Goal: Information Seeking & Learning: Check status

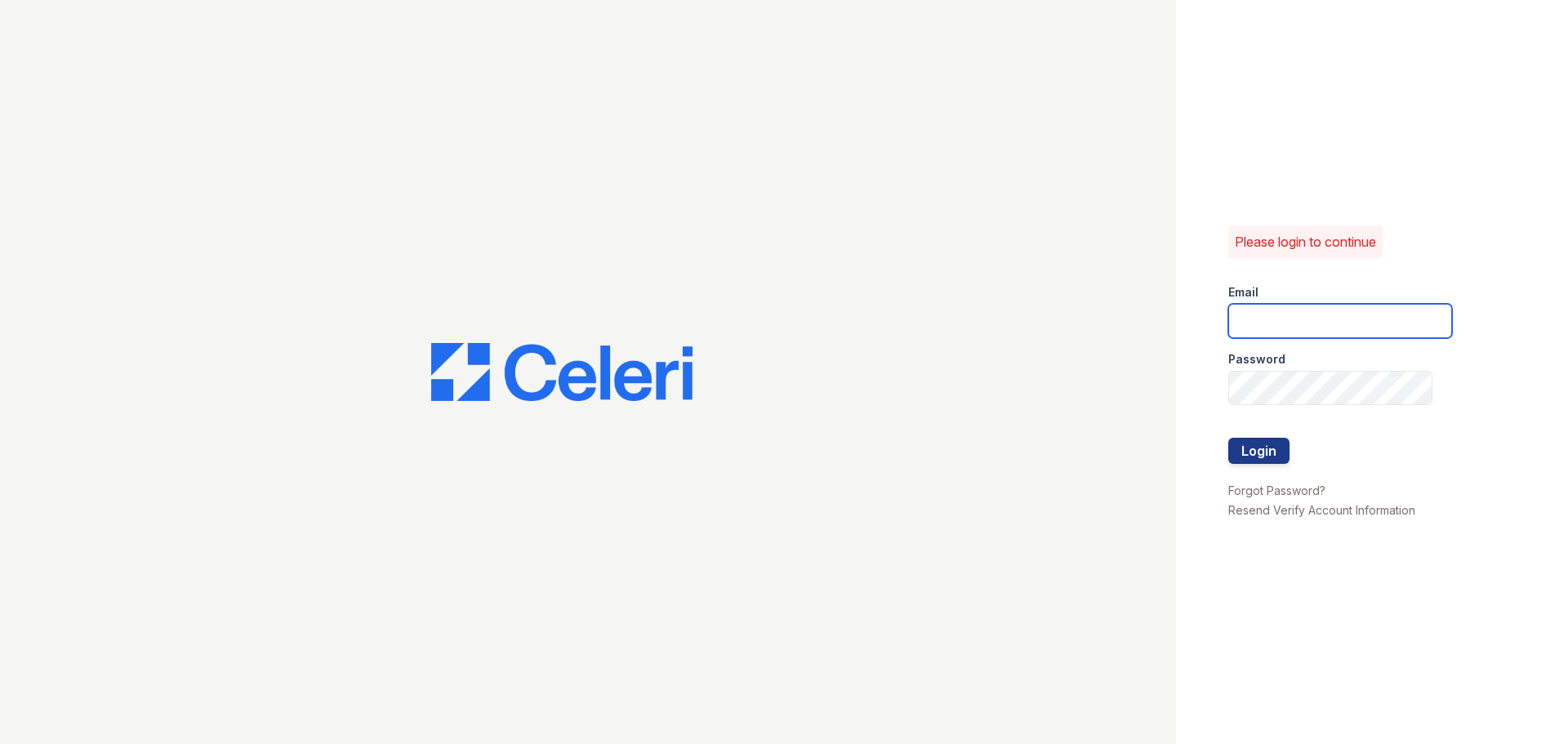
click at [1298, 315] on input "email" at bounding box center [1340, 321] width 224 height 34
type input "[EMAIL_ADDRESS][DOMAIN_NAME]"
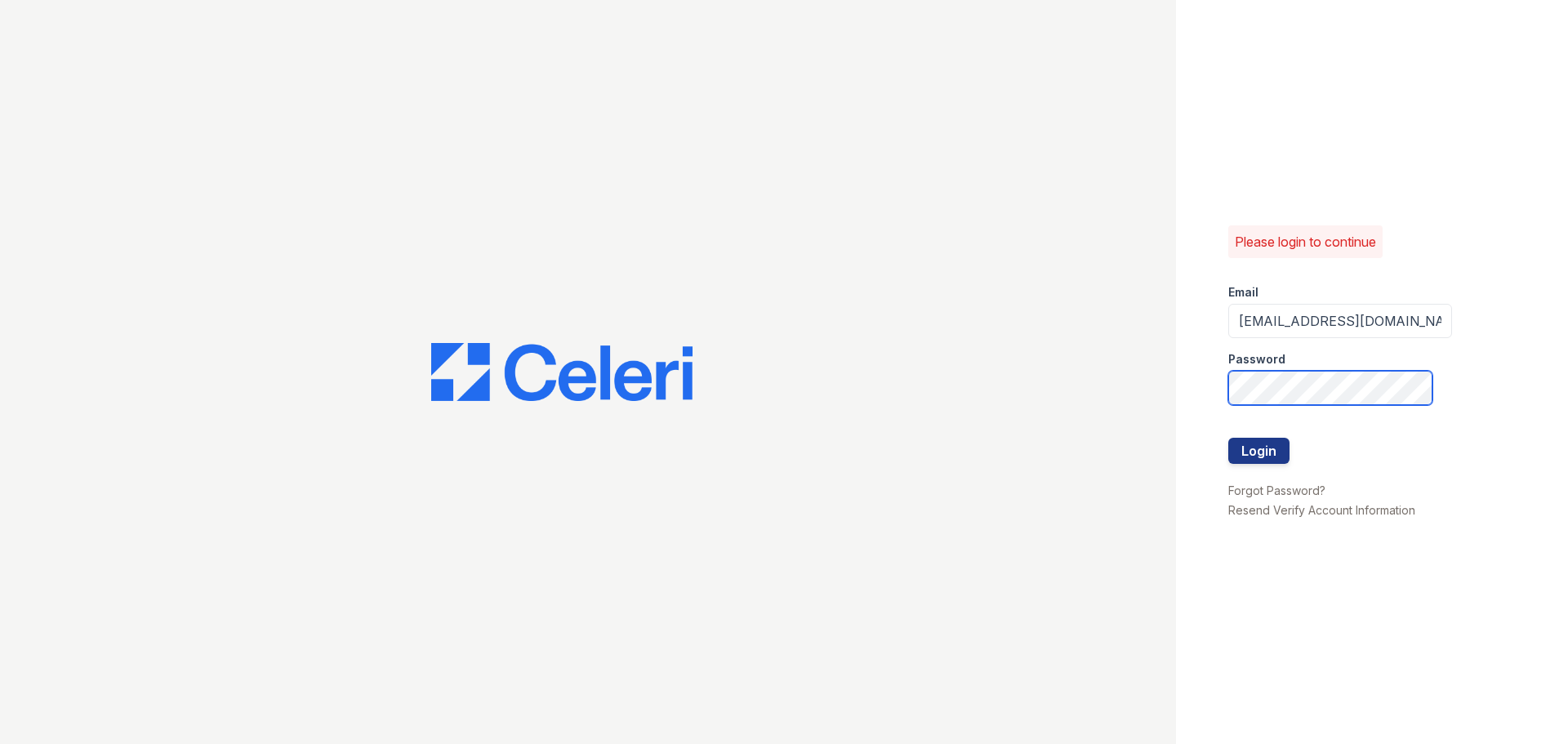
click at [1228, 438] on button "Login" at bounding box center [1258, 451] width 61 height 26
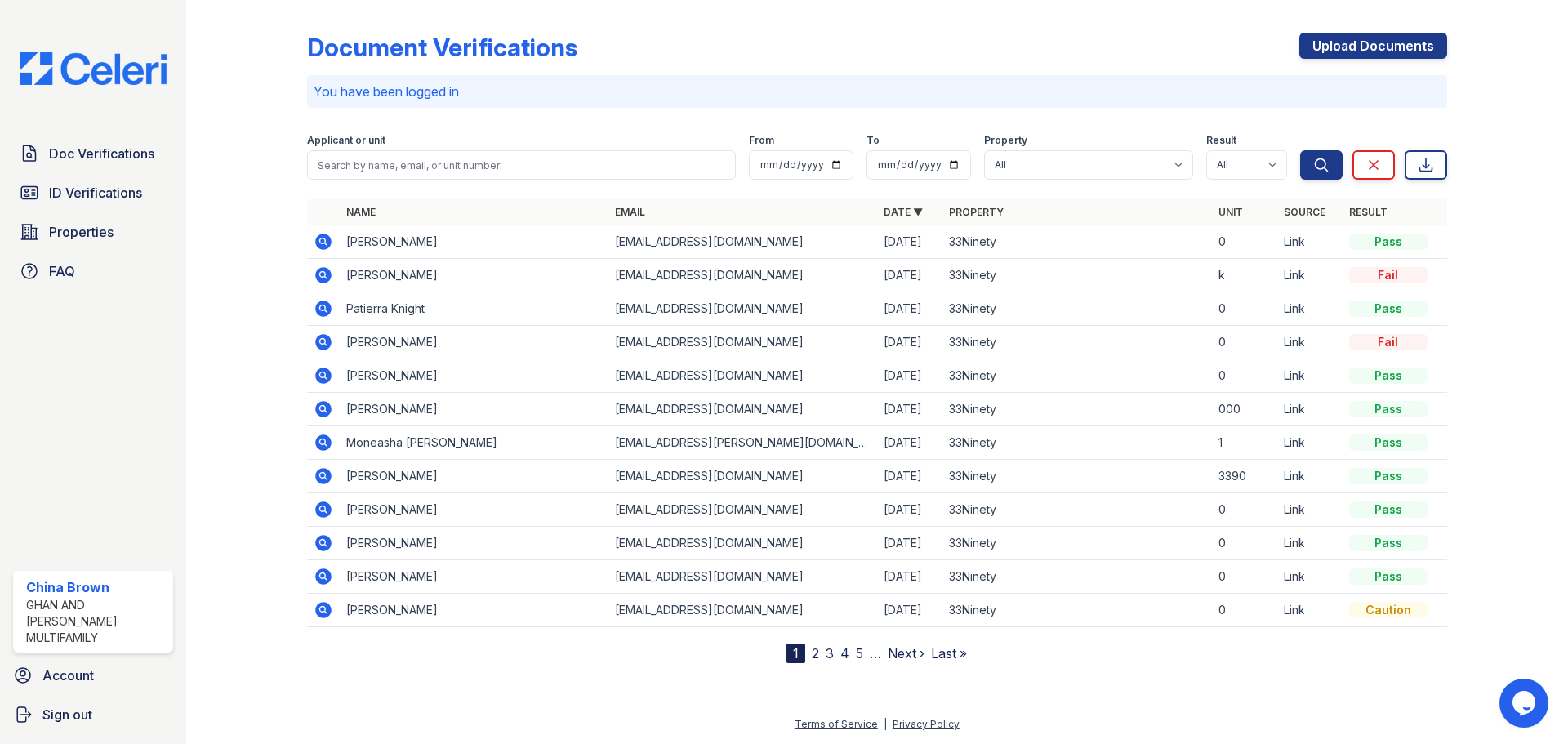
click at [816, 653] on link "2" at bounding box center [815, 653] width 7 height 16
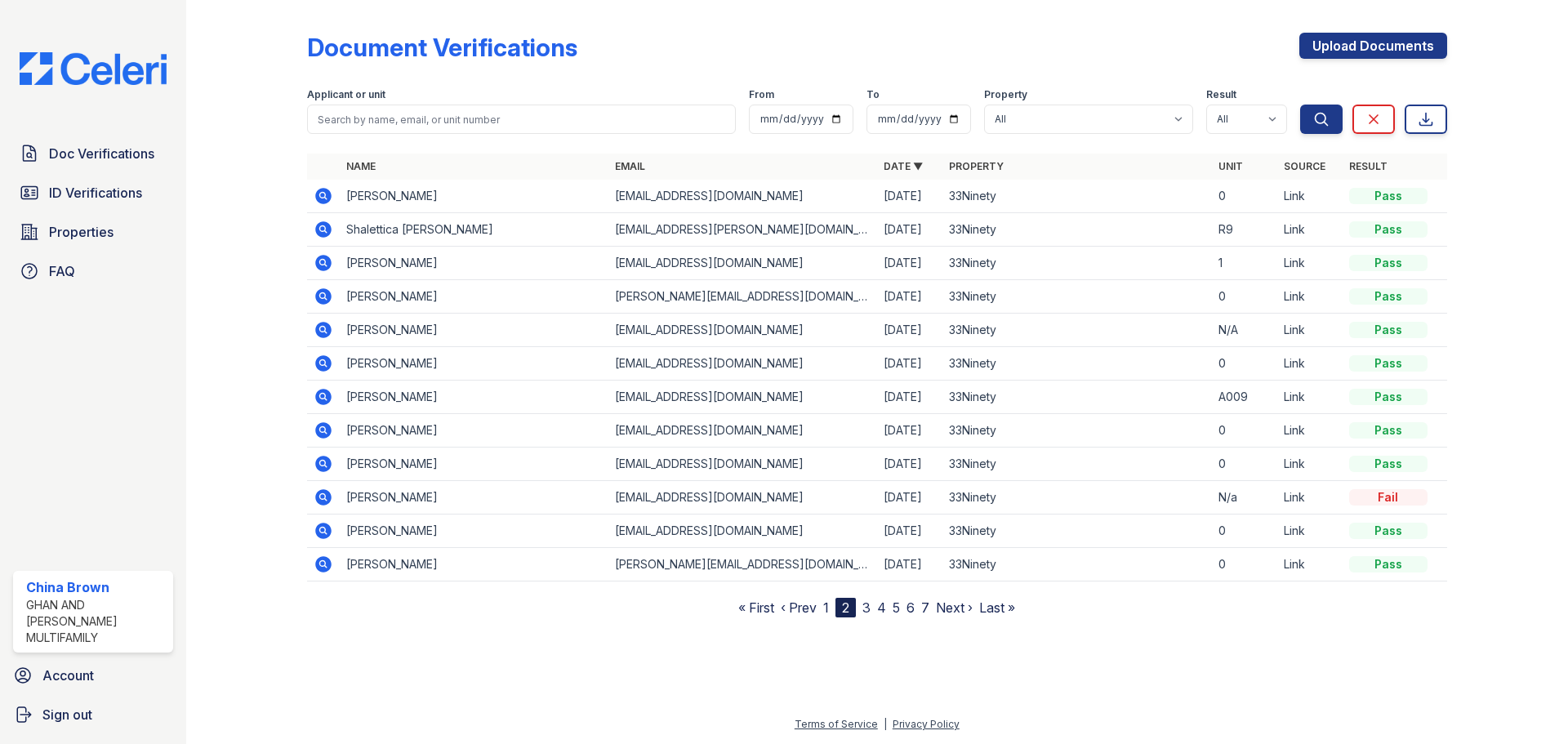
click at [866, 608] on link "3" at bounding box center [866, 608] width 8 height 16
click at [763, 608] on link "« First" at bounding box center [756, 608] width 36 height 16
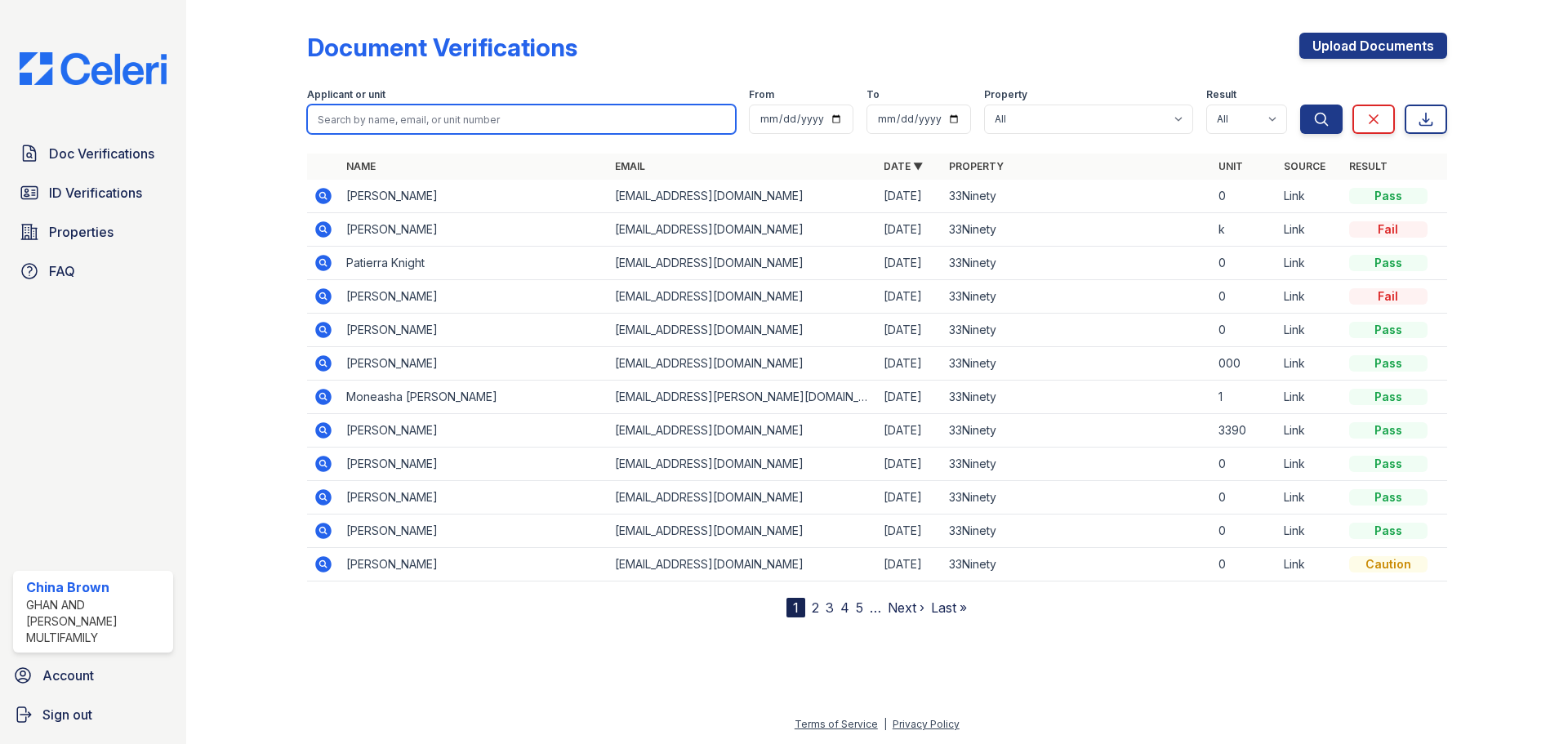
click at [450, 124] on input "search" at bounding box center [521, 119] width 429 height 29
type input "[PERSON_NAME]"
click at [1300, 105] on button "Search" at bounding box center [1321, 119] width 42 height 29
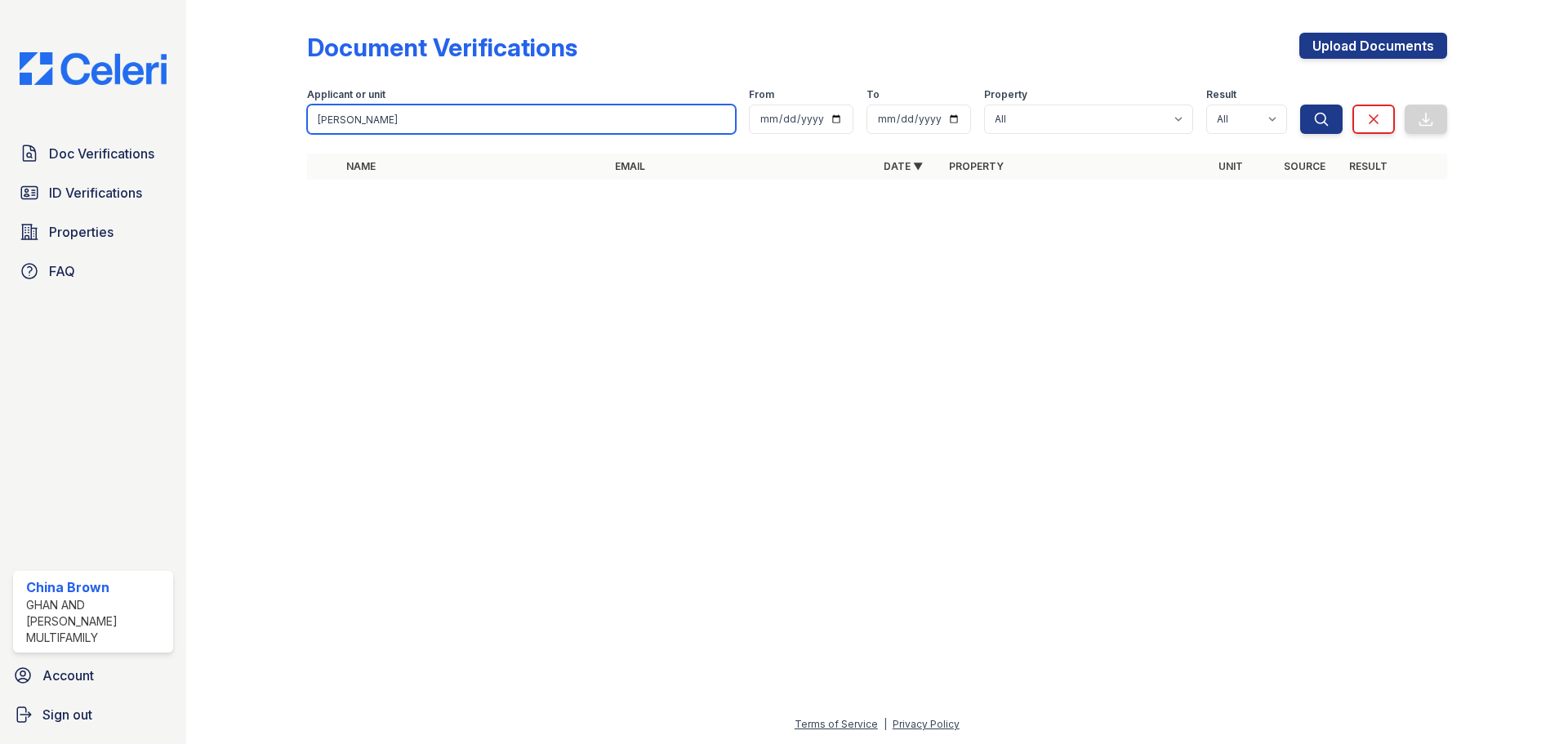
click at [438, 111] on input "[PERSON_NAME]" at bounding box center [521, 119] width 429 height 29
type input "[PERSON_NAME]"
click at [1300, 105] on button "Search" at bounding box center [1321, 119] width 42 height 29
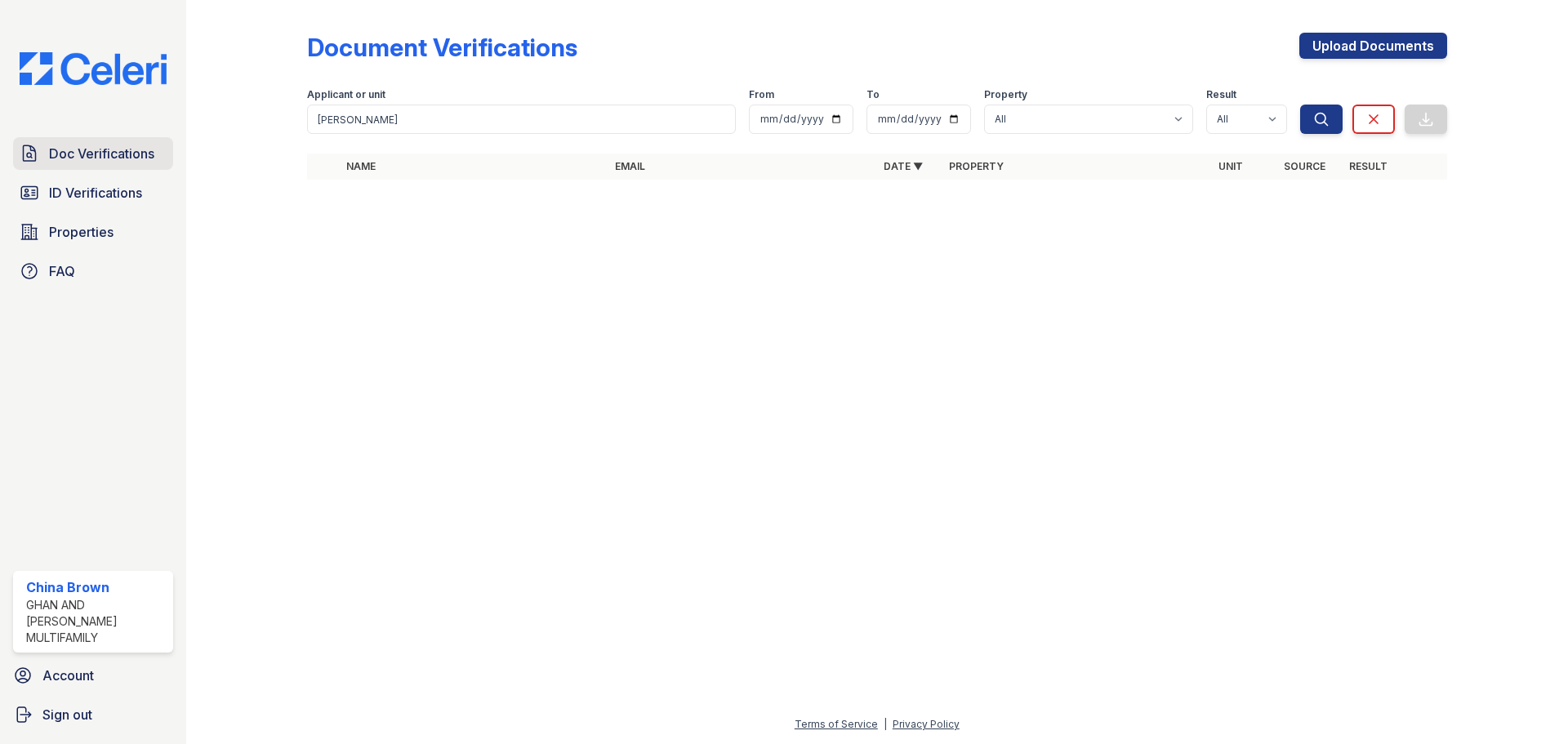
click at [130, 155] on span "Doc Verifications" at bounding box center [101, 154] width 105 height 20
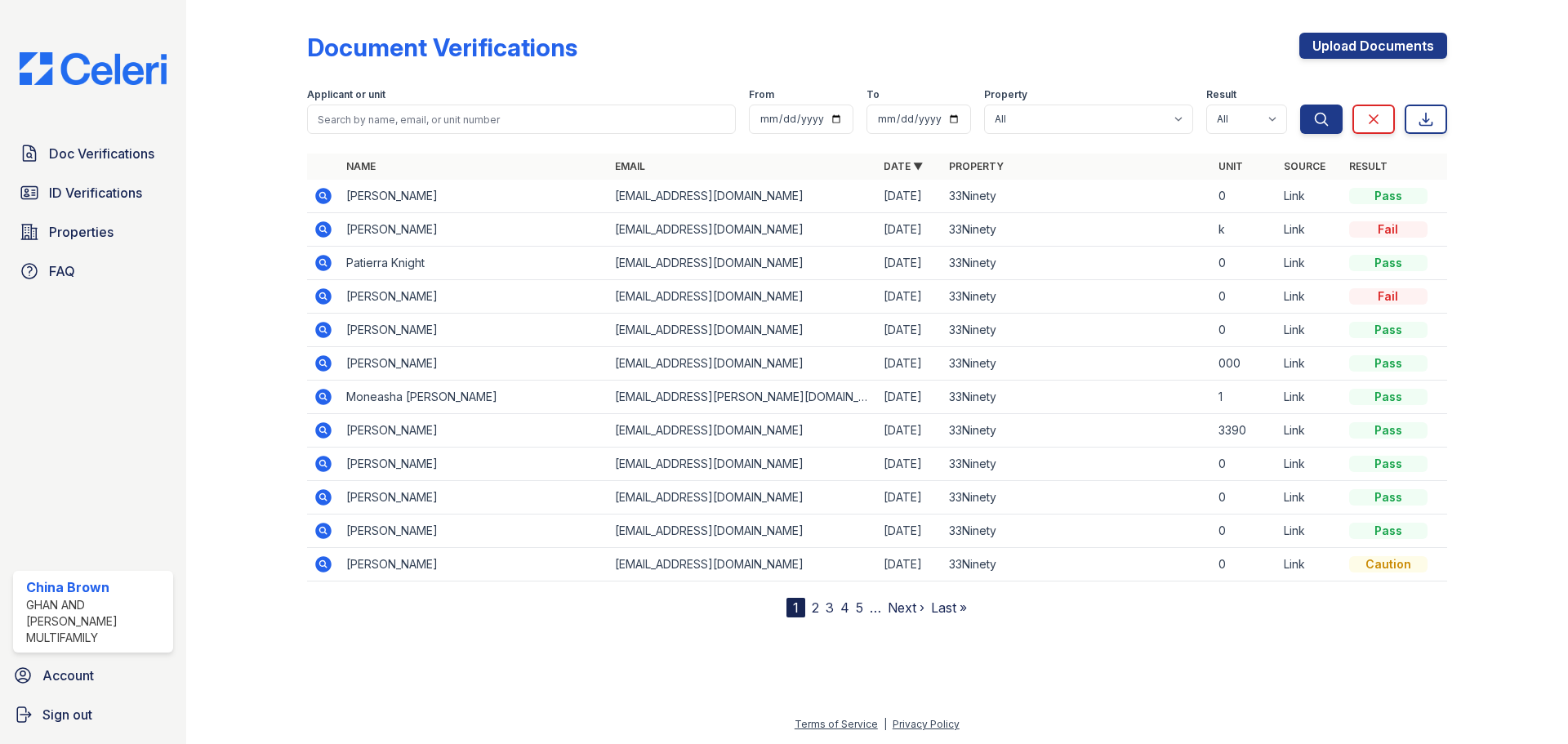
click at [815, 609] on link "2" at bounding box center [815, 608] width 7 height 16
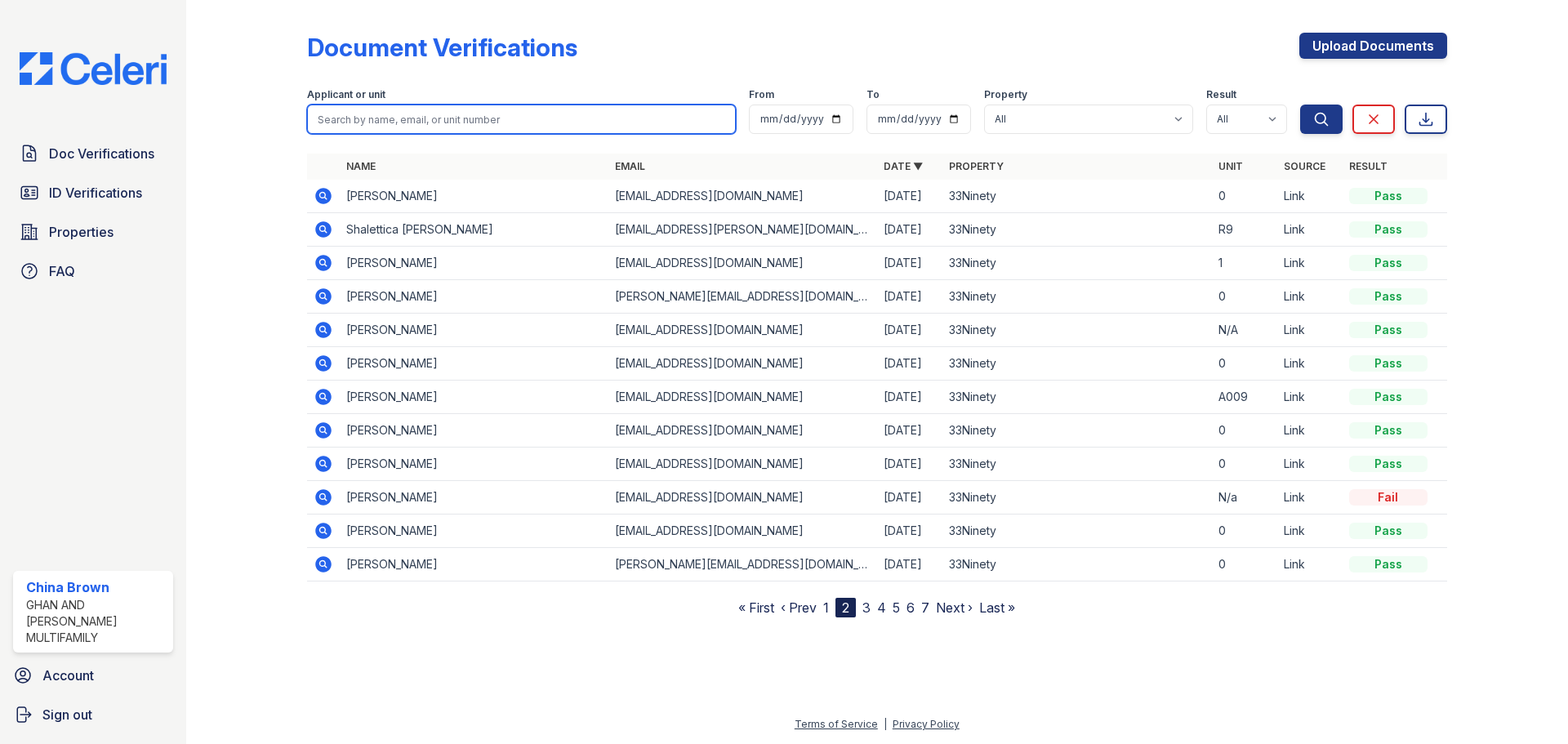
click at [417, 109] on input "search" at bounding box center [521, 119] width 429 height 29
type input "[PERSON_NAME]"
click at [1300, 105] on button "Search" at bounding box center [1321, 119] width 42 height 29
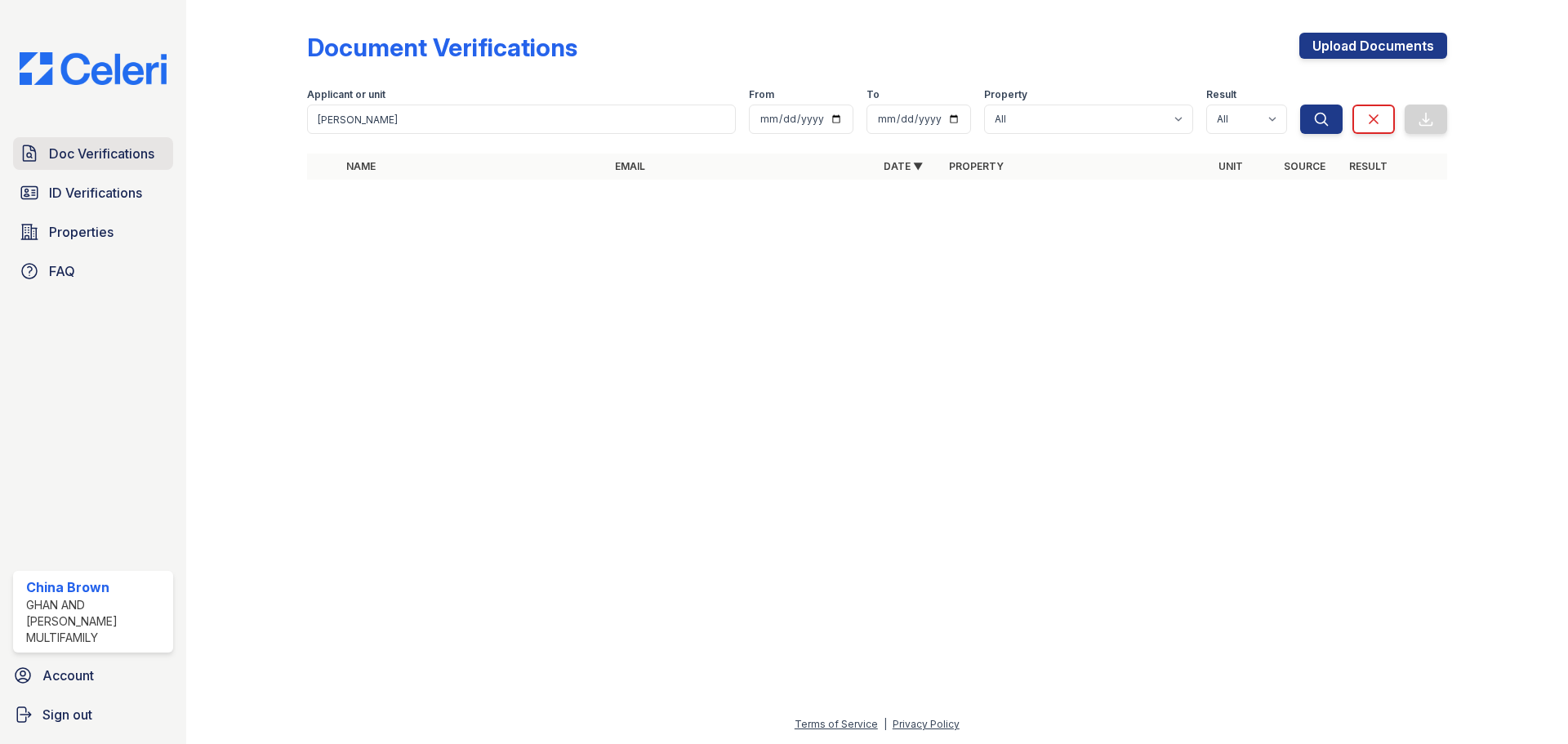
click at [125, 158] on span "Doc Verifications" at bounding box center [101, 154] width 105 height 20
